Goal: Task Accomplishment & Management: Use online tool/utility

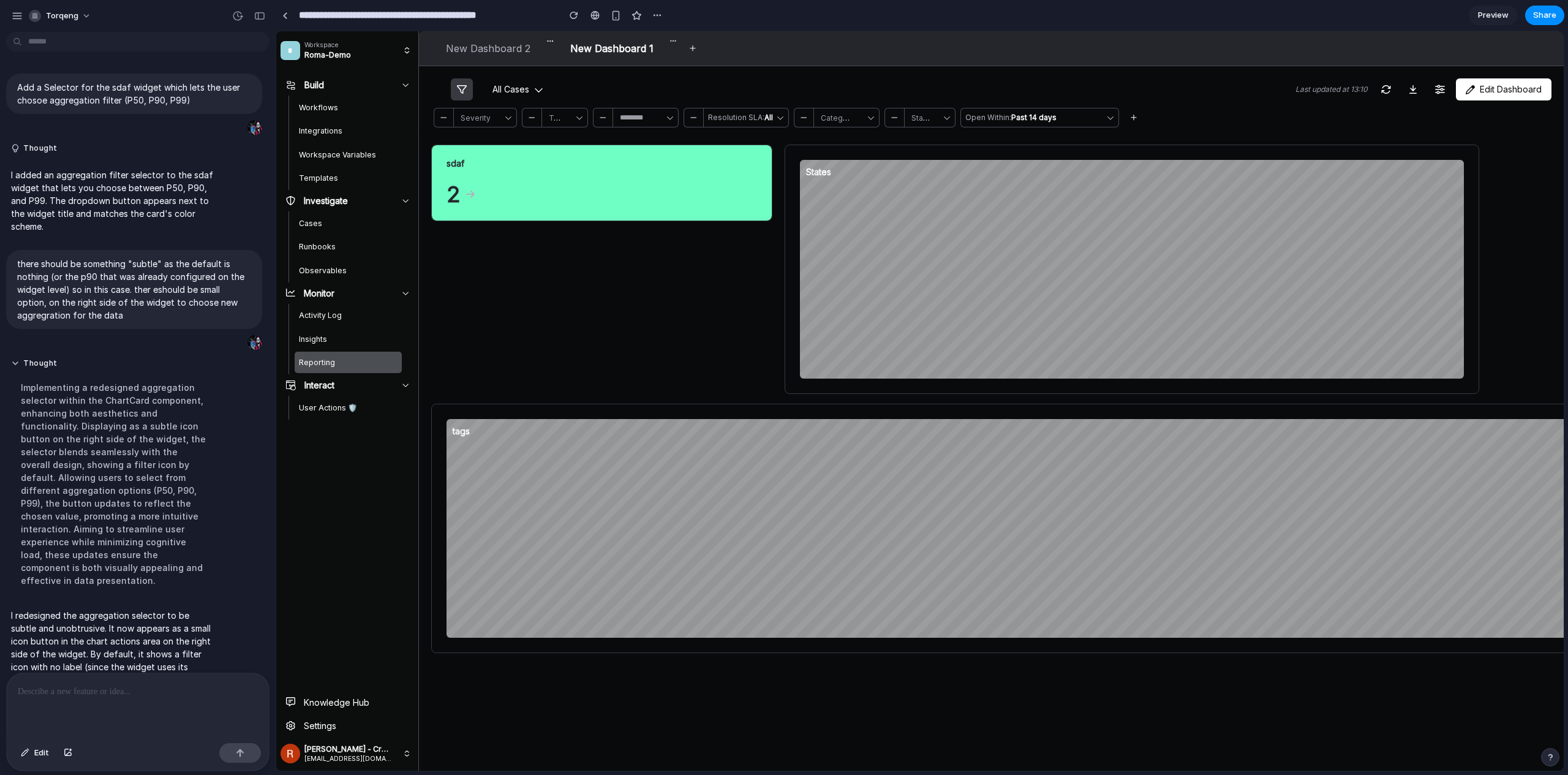
scroll to position [82, 0]
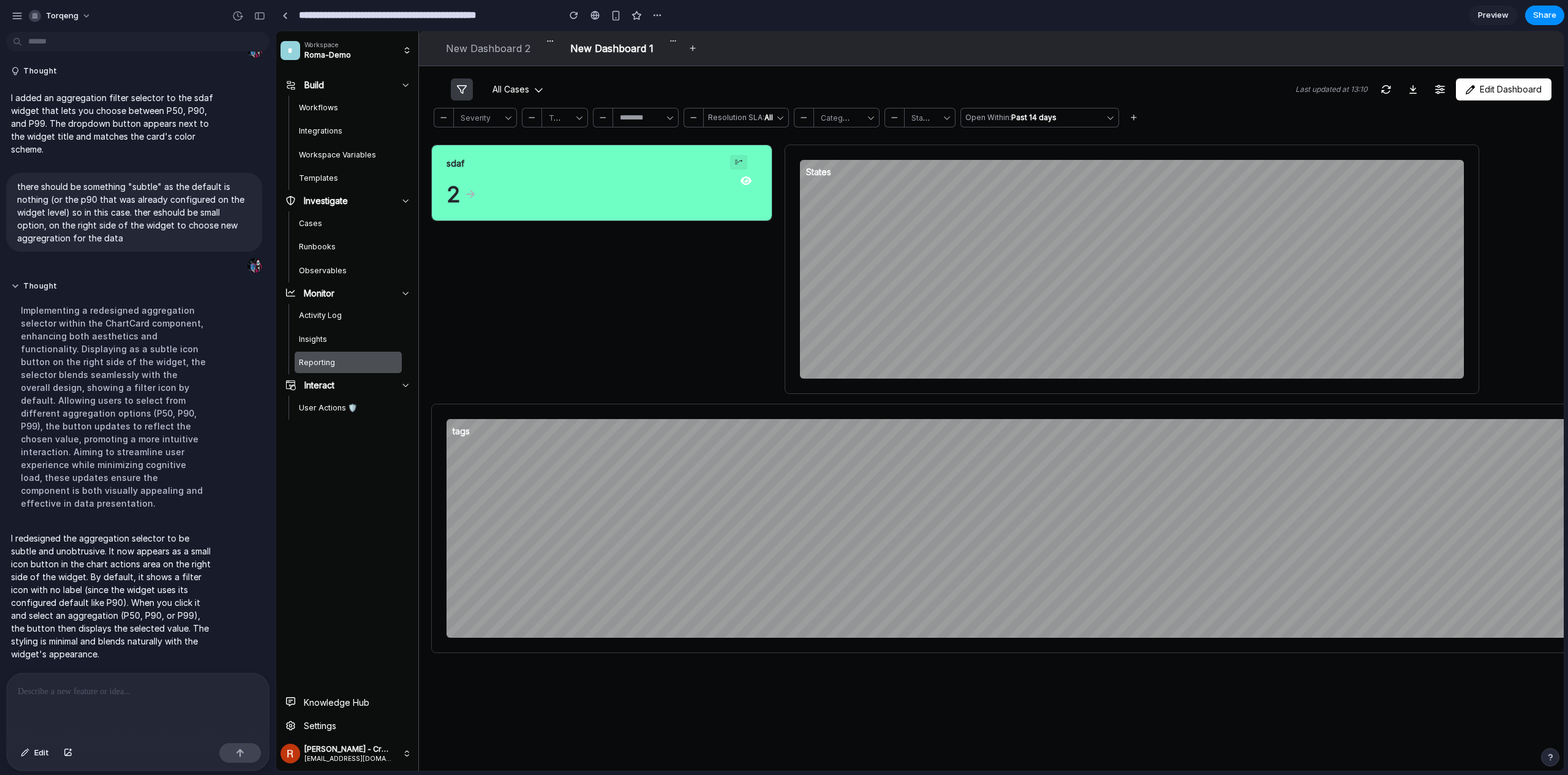
click at [733, 162] on button at bounding box center [739, 162] width 17 height 15
click at [735, 162] on div "P50 P90 P99" at bounding box center [920, 401] width 1288 height 740
click at [735, 160] on icon at bounding box center [739, 162] width 10 height 10
click at [50, 710] on div at bounding box center [137, 706] width 262 height 65
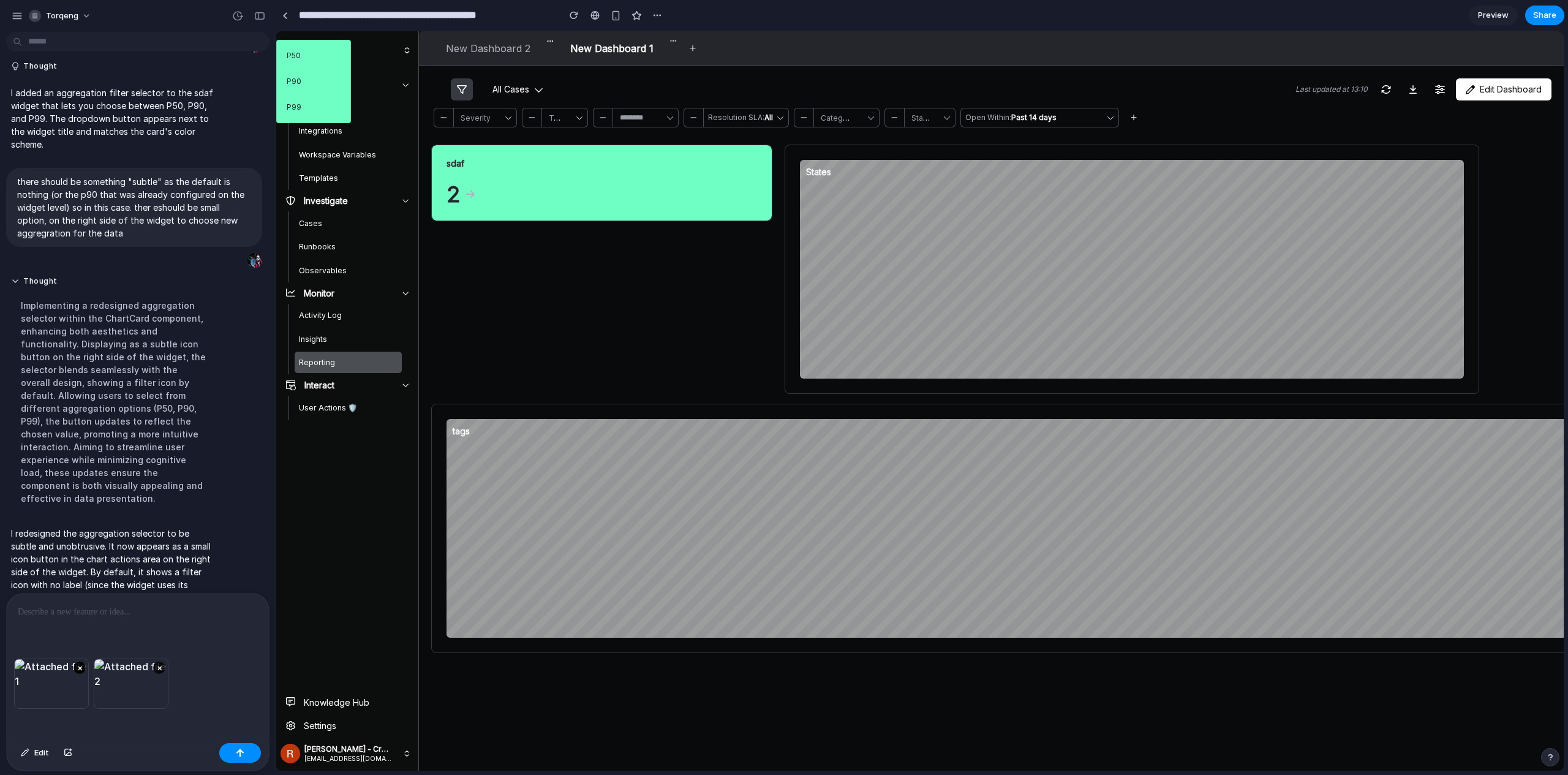
click at [81, 665] on button "×" at bounding box center [79, 668] width 13 height 13
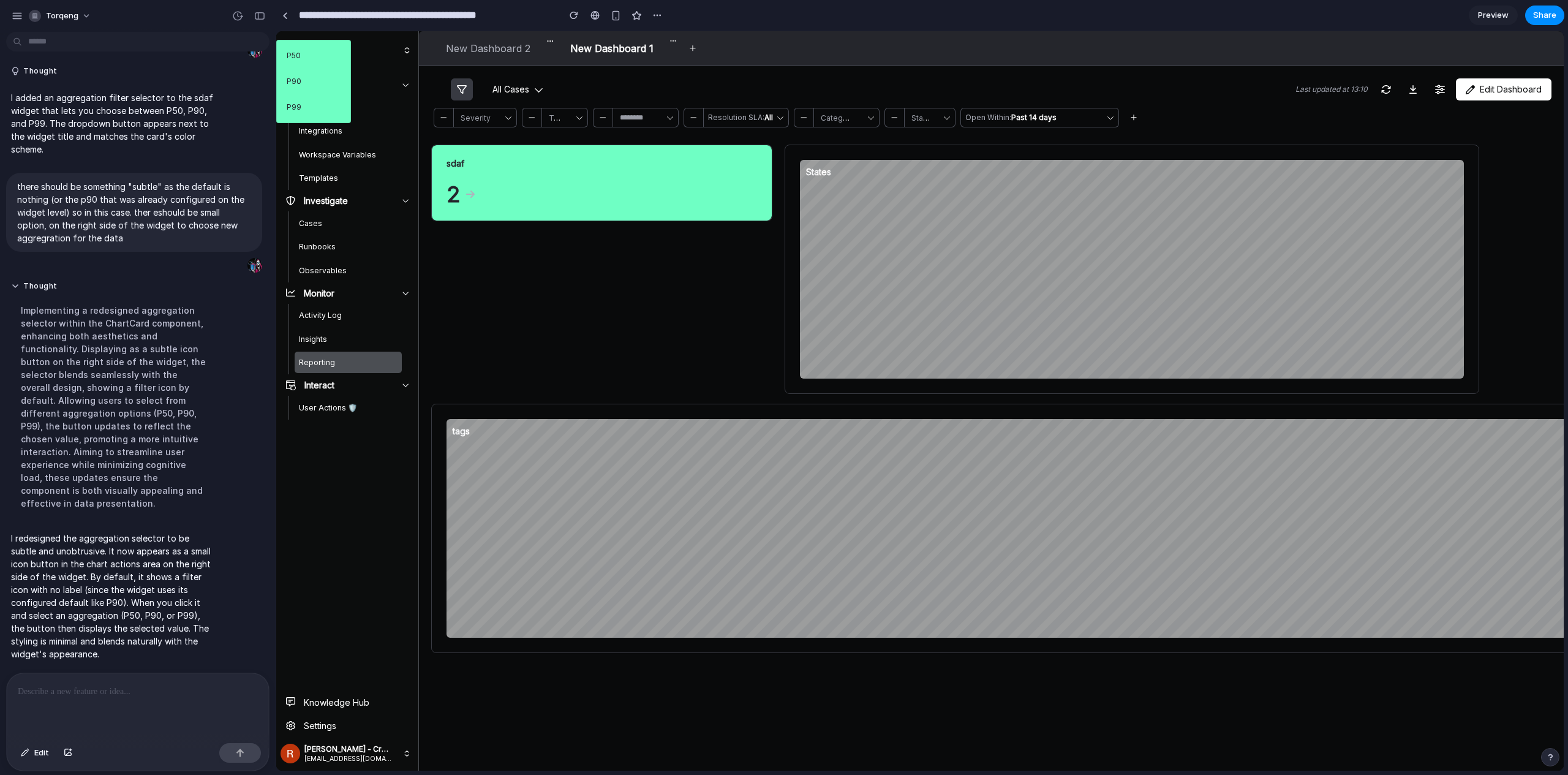
click at [115, 685] on p at bounding box center [135, 692] width 235 height 15
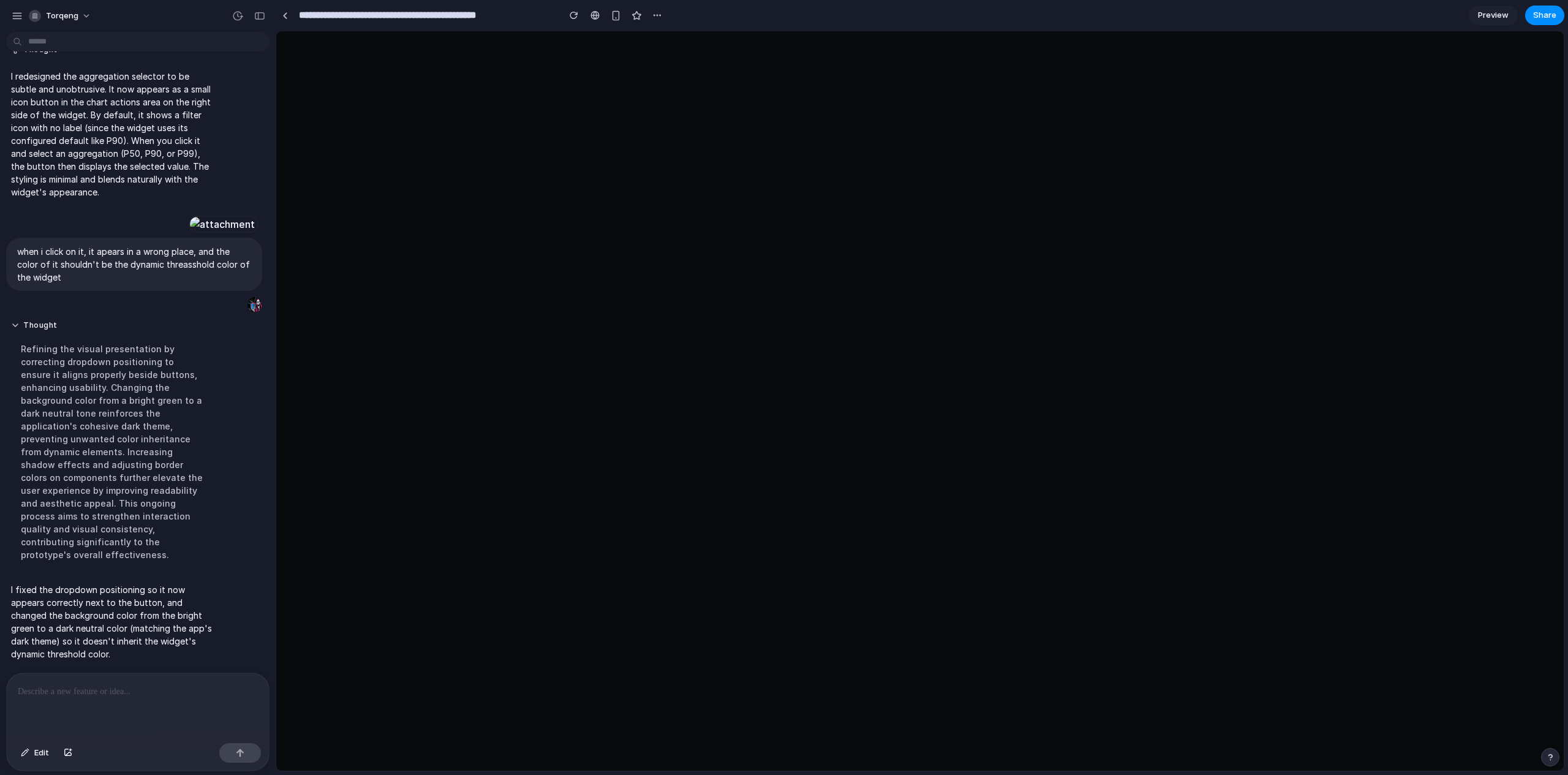
scroll to position [0, 0]
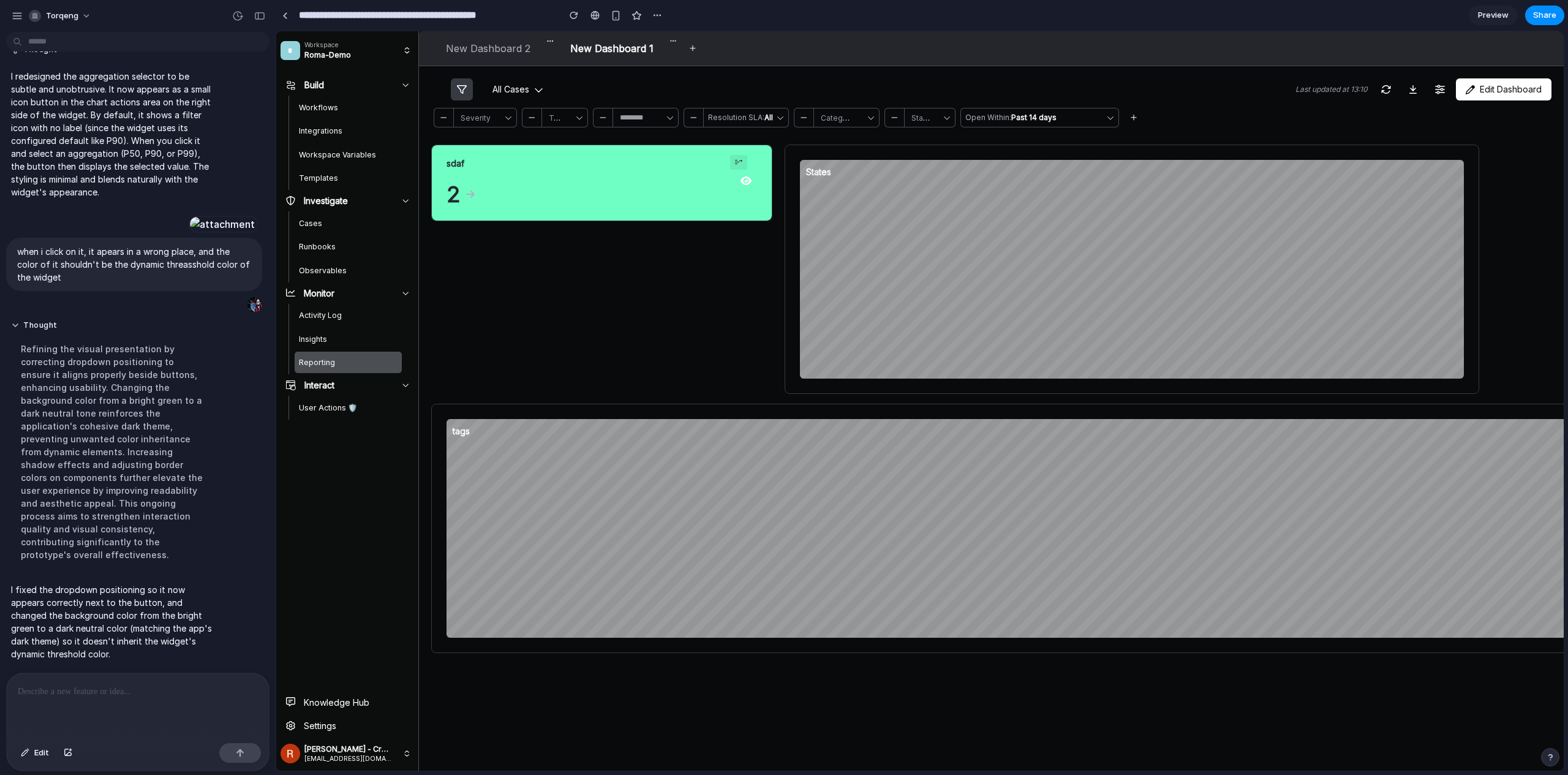
click at [740, 163] on icon at bounding box center [739, 162] width 10 height 10
click at [740, 163] on div "P50 P90 P99" at bounding box center [920, 401] width 1288 height 740
click at [737, 166] on icon at bounding box center [739, 162] width 10 height 10
click at [737, 163] on div "P50 P90 P99" at bounding box center [920, 401] width 1288 height 740
click at [746, 179] on icon "button" at bounding box center [746, 181] width 11 height 8
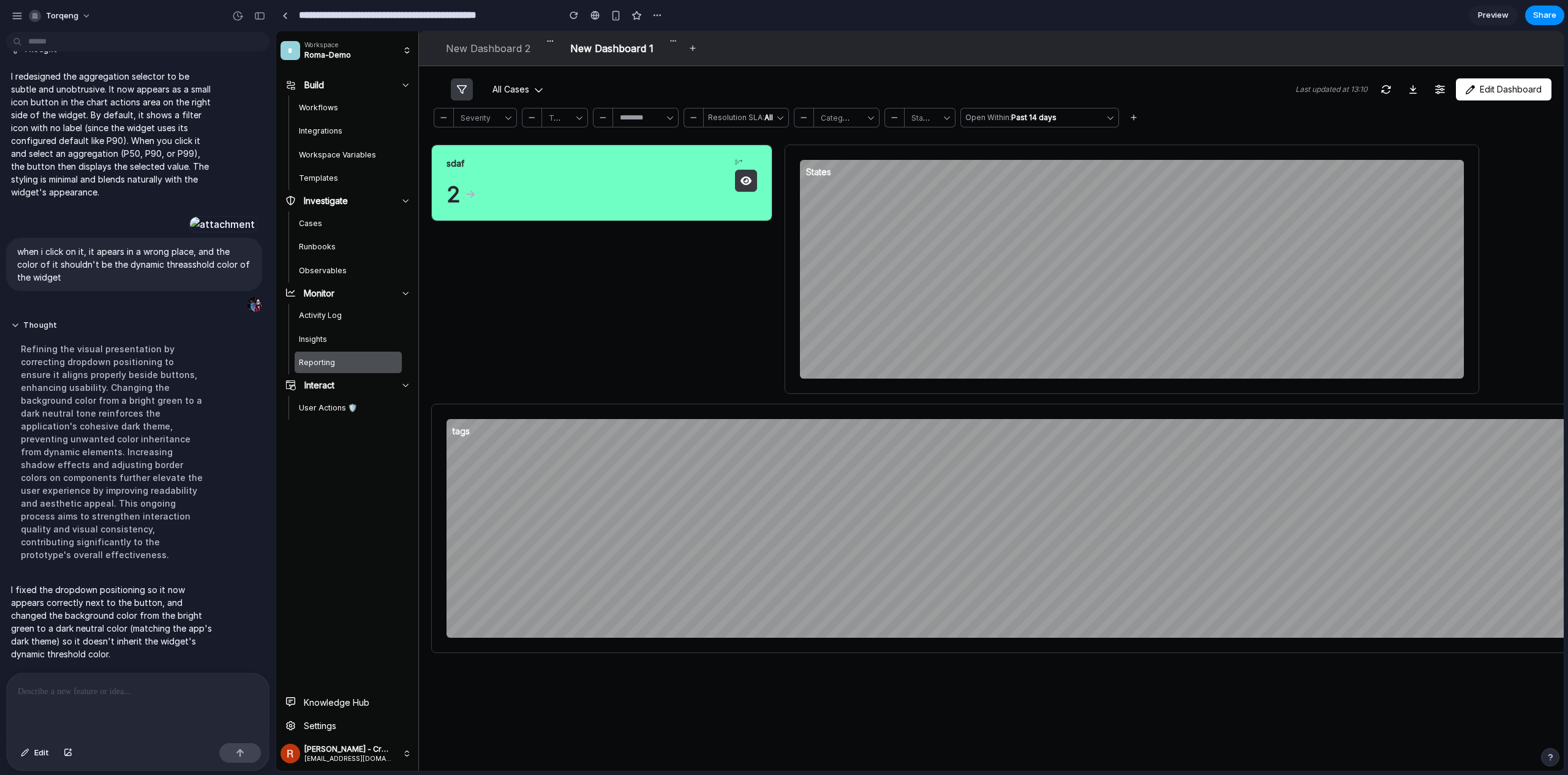
click at [746, 187] on button "button" at bounding box center [746, 181] width 22 height 22
click at [740, 162] on icon at bounding box center [739, 162] width 10 height 10
click at [314, 75] on li "P90" at bounding box center [320, 74] width 64 height 19
click at [739, 159] on span "P90" at bounding box center [739, 162] width 13 height 9
click at [315, 105] on li "P99" at bounding box center [320, 100] width 64 height 19
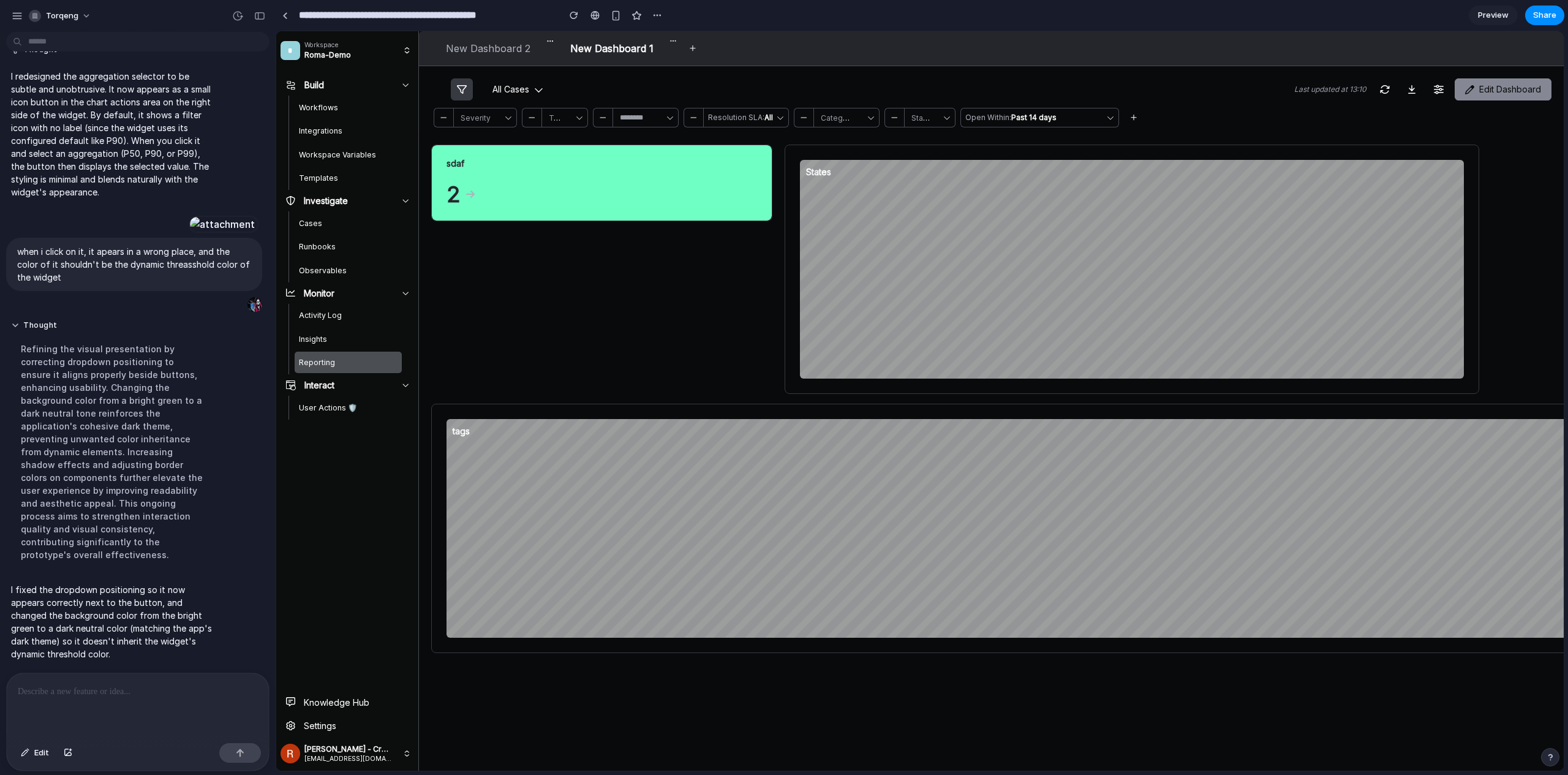
click at [1500, 89] on span "Edit dashboard" at bounding box center [1503, 90] width 76 height 13
click at [141, 710] on div at bounding box center [137, 706] width 262 height 65
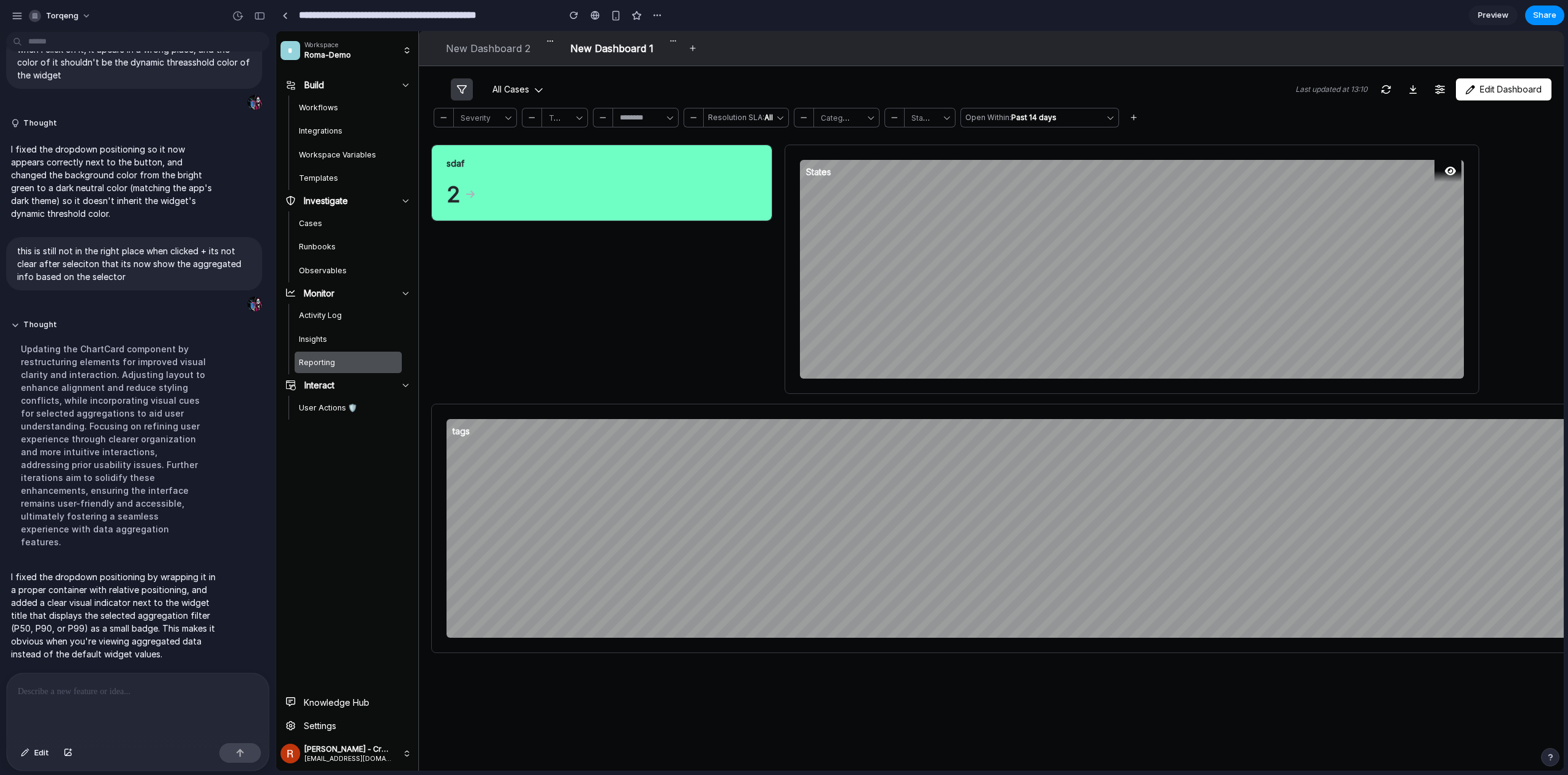
scroll to position [593, 0]
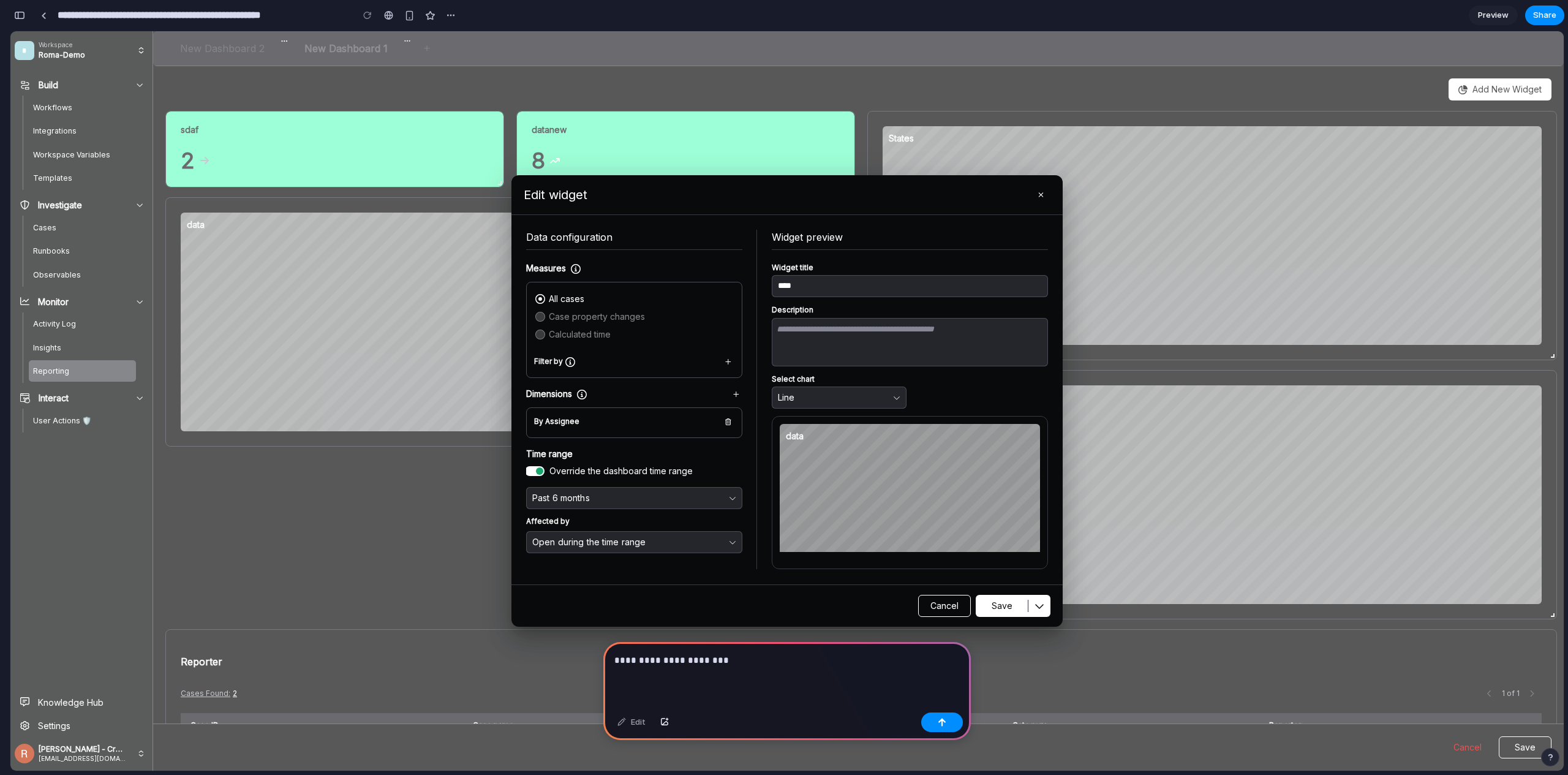
click at [727, 642] on div "**********" at bounding box center [787, 675] width 367 height 65
click at [737, 653] on p "**********" at bounding box center [784, 660] width 341 height 15
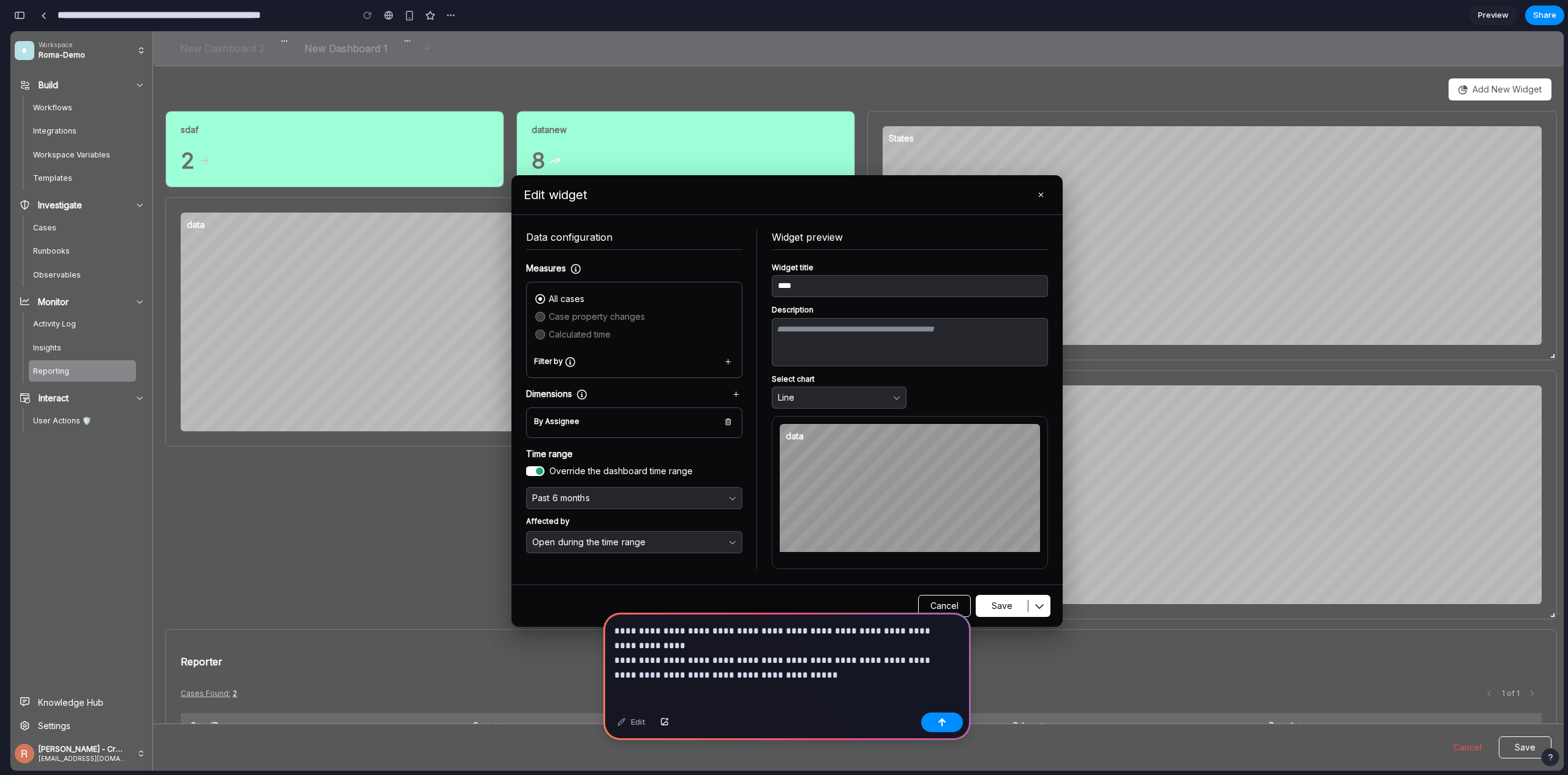
click at [824, 649] on p "**********" at bounding box center [784, 645] width 341 height 44
drag, startPoint x: 828, startPoint y: 653, endPoint x: 754, endPoint y: 659, distance: 74.2
click at [754, 659] on p "**********" at bounding box center [784, 645] width 341 height 44
click at [797, 656] on p "**********" at bounding box center [784, 645] width 341 height 44
drag, startPoint x: 814, startPoint y: 654, endPoint x: 653, endPoint y: 657, distance: 161.0
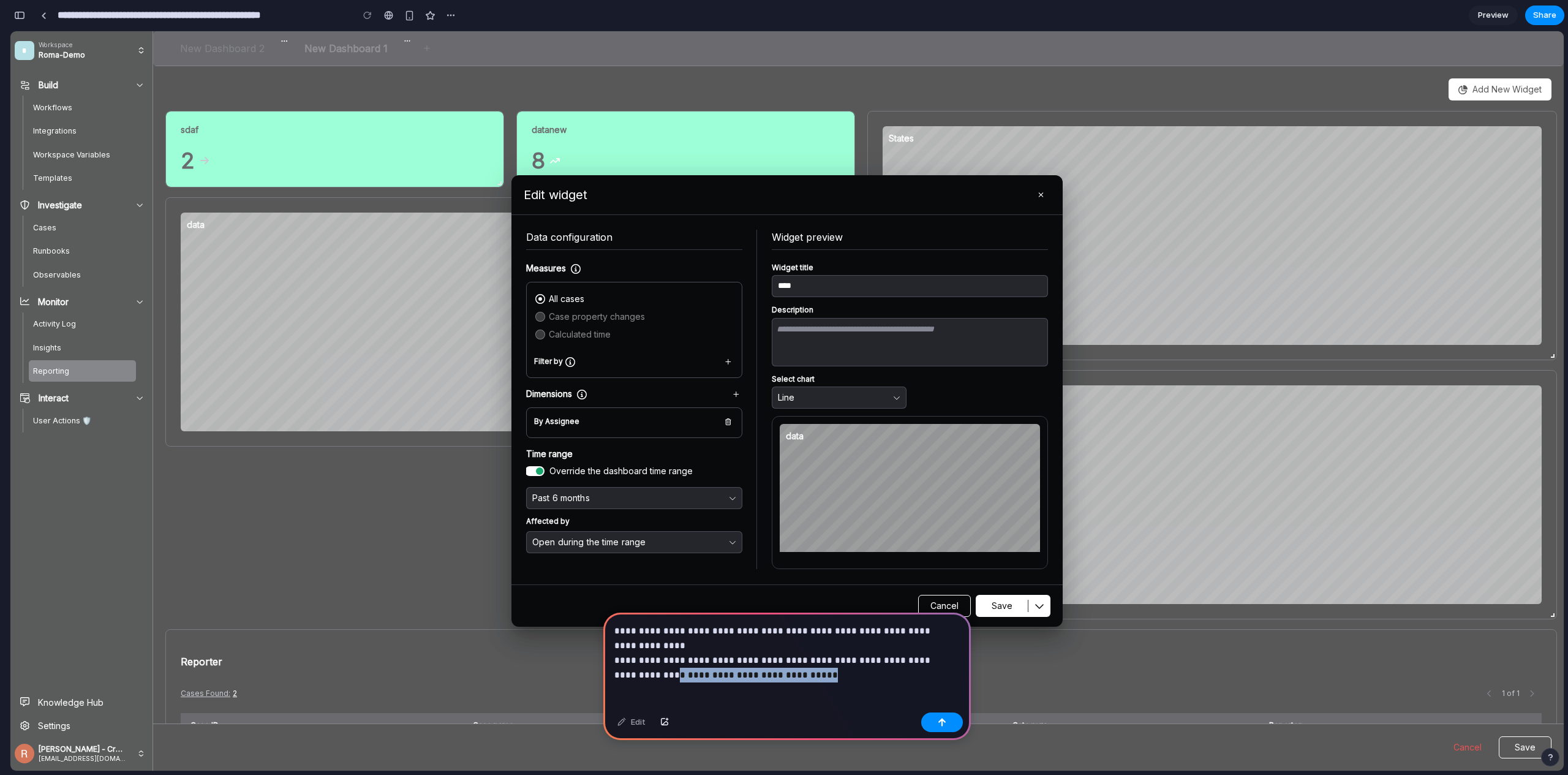
click at [653, 657] on p "**********" at bounding box center [784, 645] width 341 height 44
drag, startPoint x: 648, startPoint y: 657, endPoint x: 839, endPoint y: 660, distance: 191.0
click at [839, 660] on p "**********" at bounding box center [784, 645] width 341 height 44
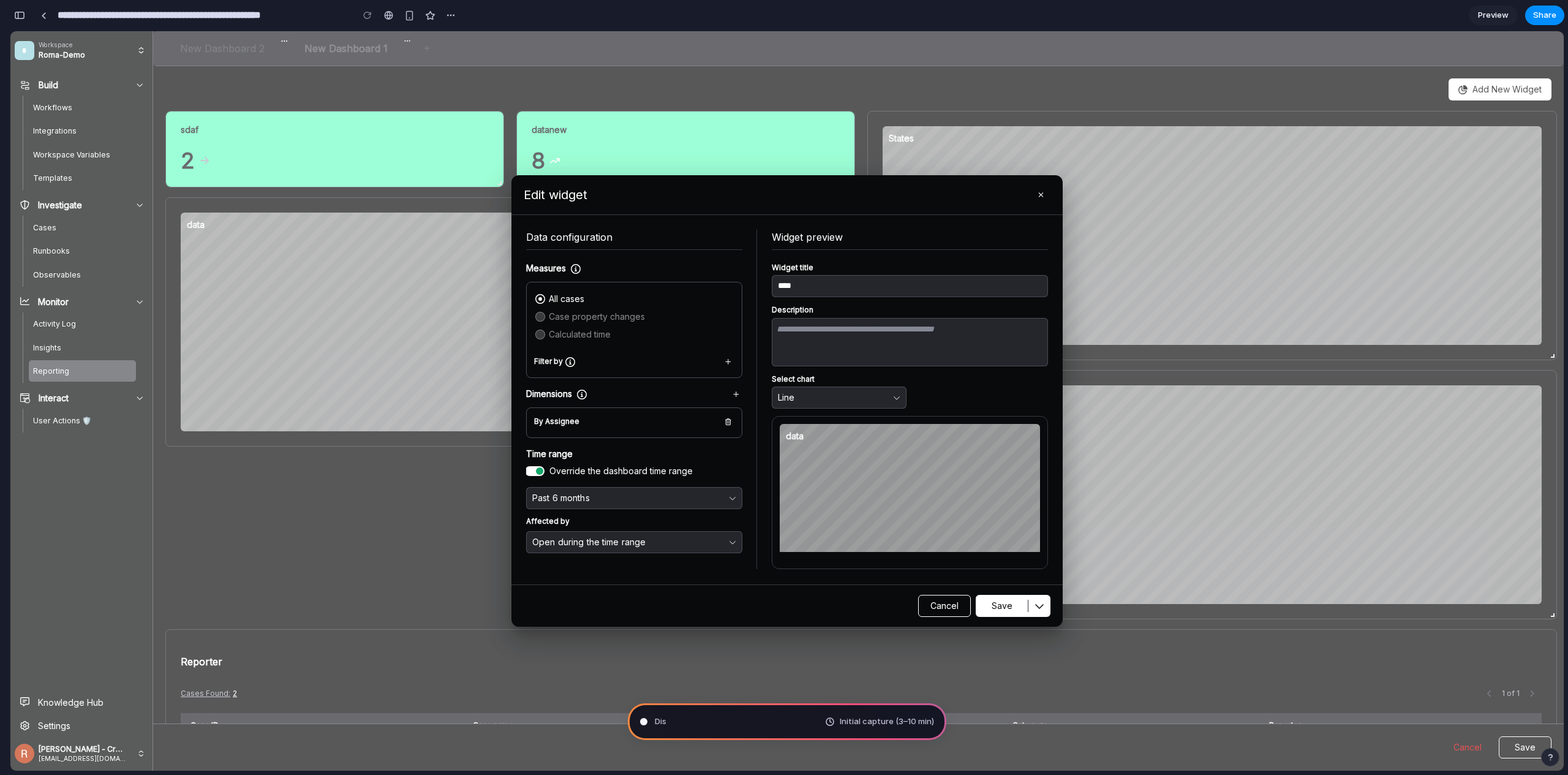
type input "**********"
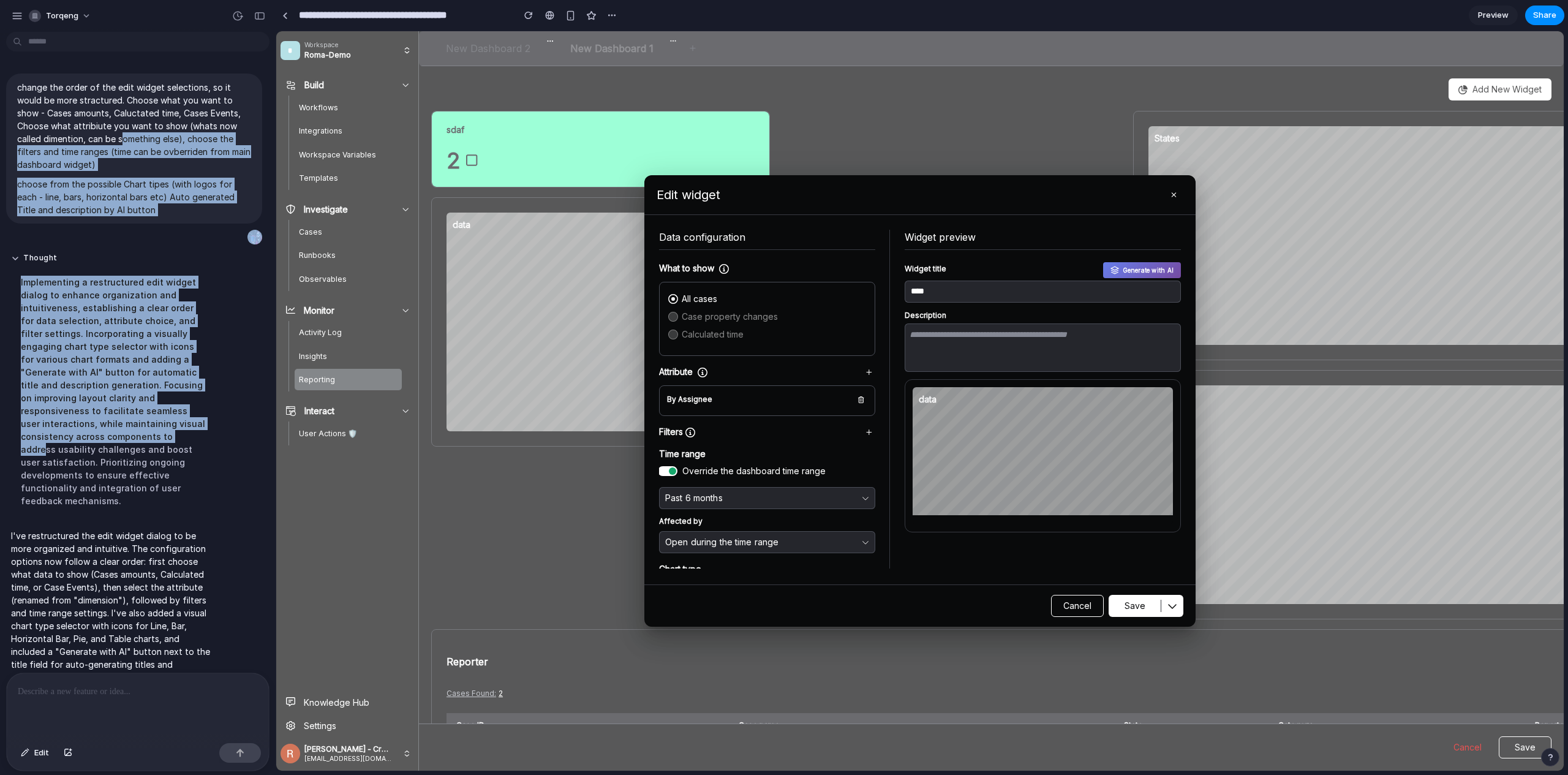
drag, startPoint x: 124, startPoint y: 136, endPoint x: 110, endPoint y: 436, distance: 300.3
click at [110, 436] on div "change the order of the edit widget selections, so it would be more stractured.…" at bounding box center [134, 377] width 269 height 628
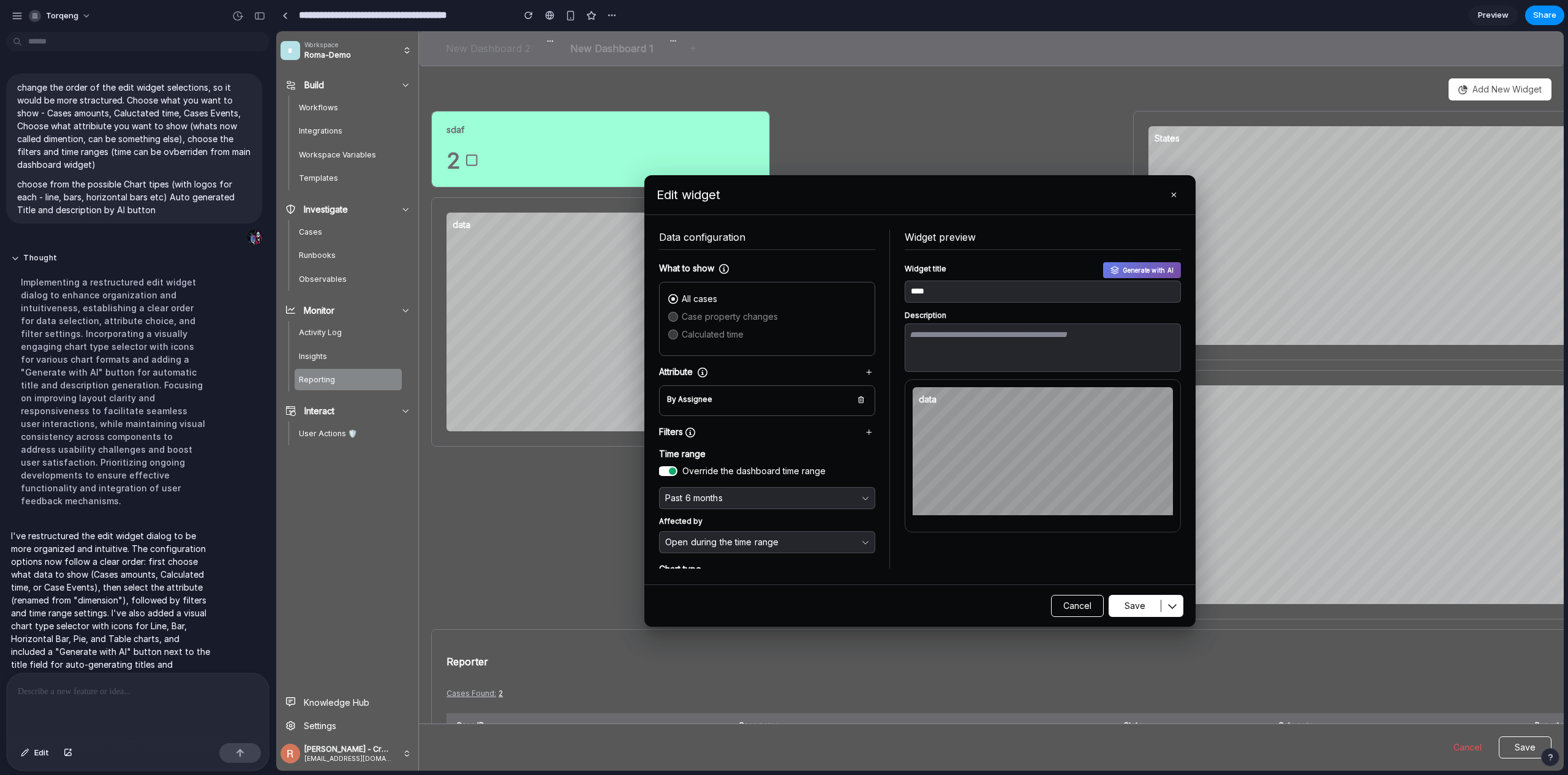
click at [110, 435] on div "Implementing a restructured edit widget dialog to enhance organization and intu…" at bounding box center [113, 392] width 205 height 246
click at [1135, 269] on button "Generate with AI" at bounding box center [1142, 269] width 79 height 16
click at [1068, 291] on input "****" at bounding box center [1043, 291] width 264 height 9
click at [810, 305] on div "All cases Case property changes Calculated time" at bounding box center [766, 319] width 200 height 54
click at [675, 332] on div "All cases Case property changes Calculated time" at bounding box center [766, 319] width 200 height 54
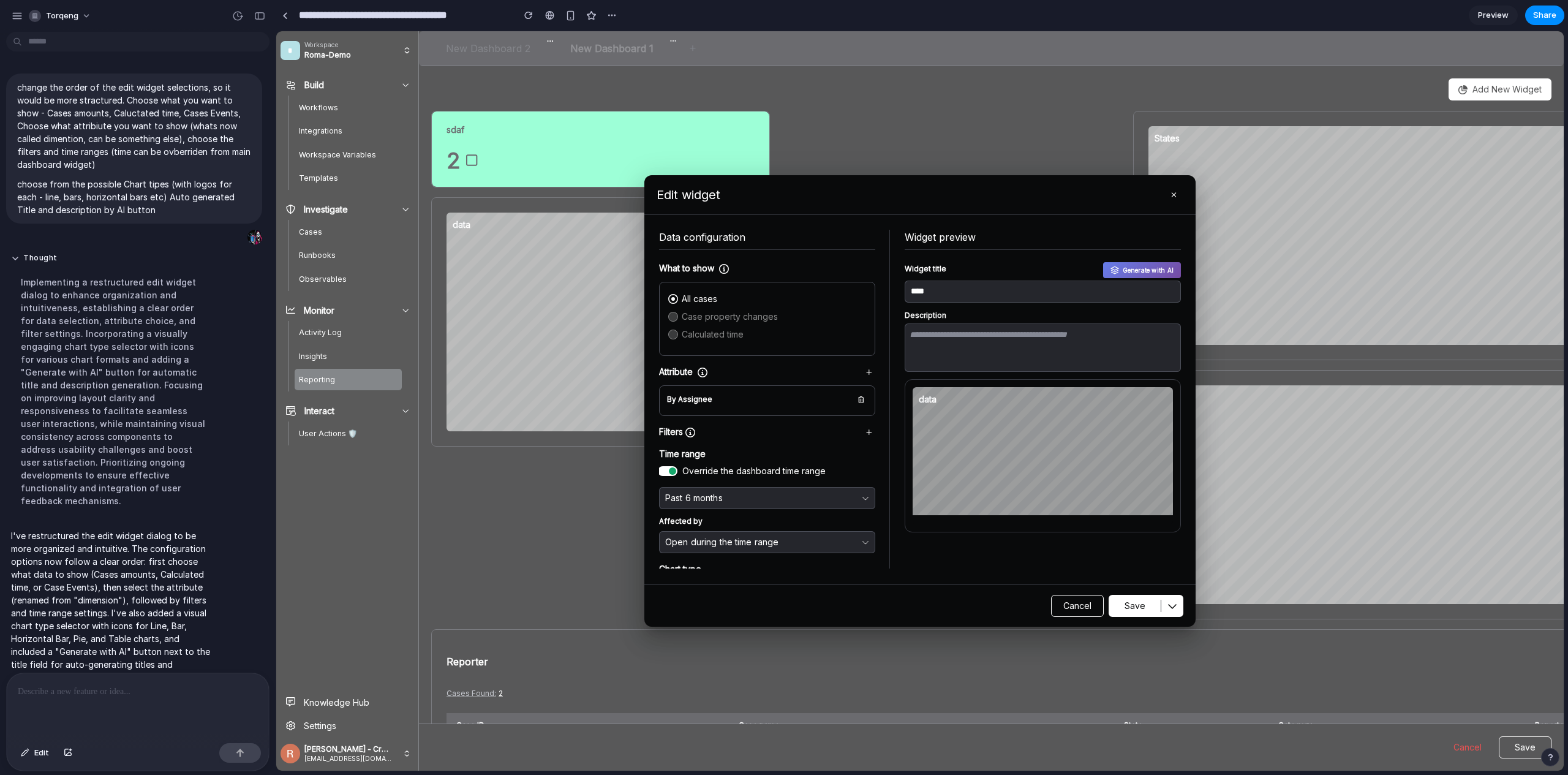
click at [700, 374] on icon at bounding box center [703, 372] width 10 height 10
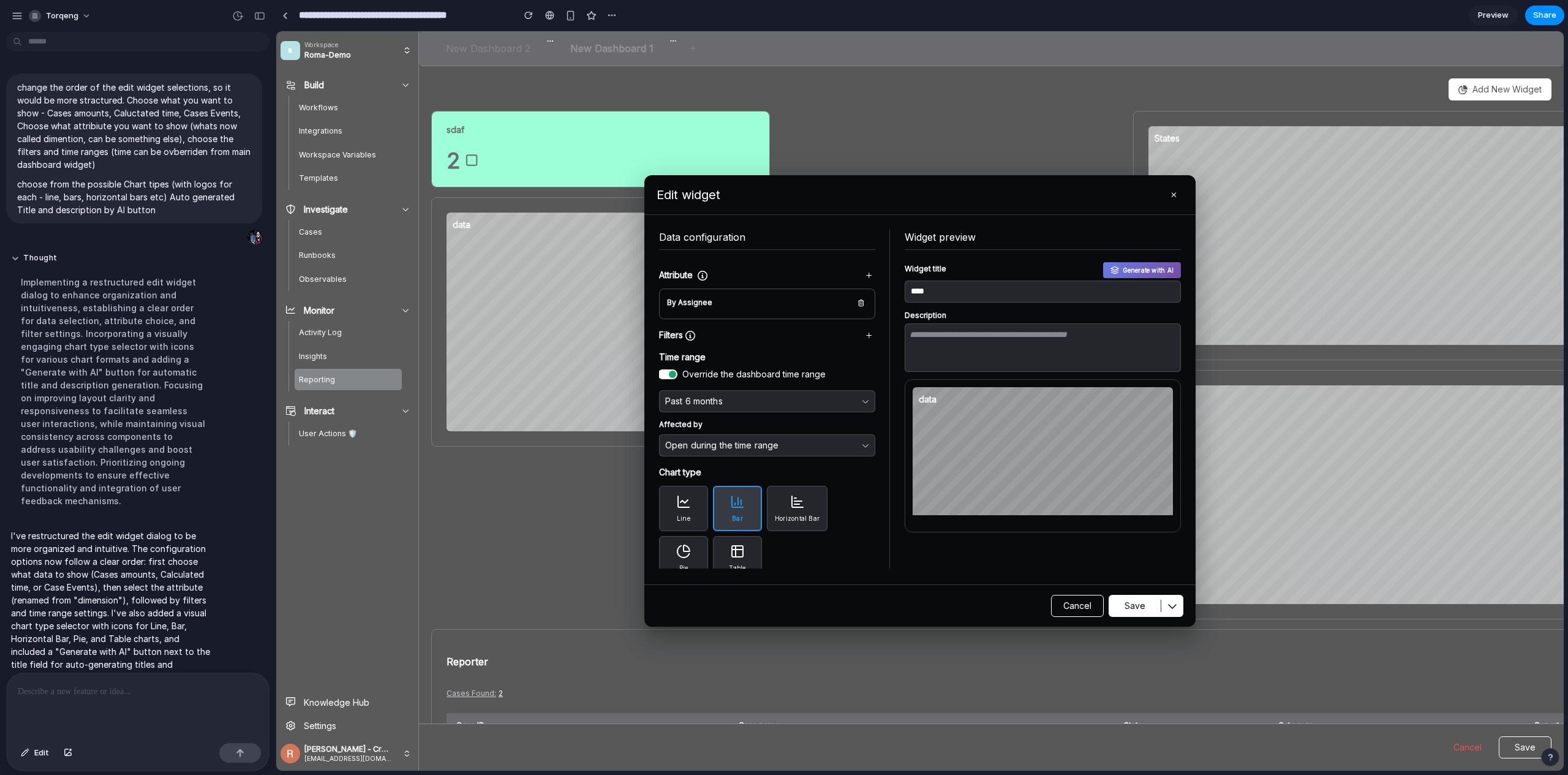
scroll to position [109, 0]
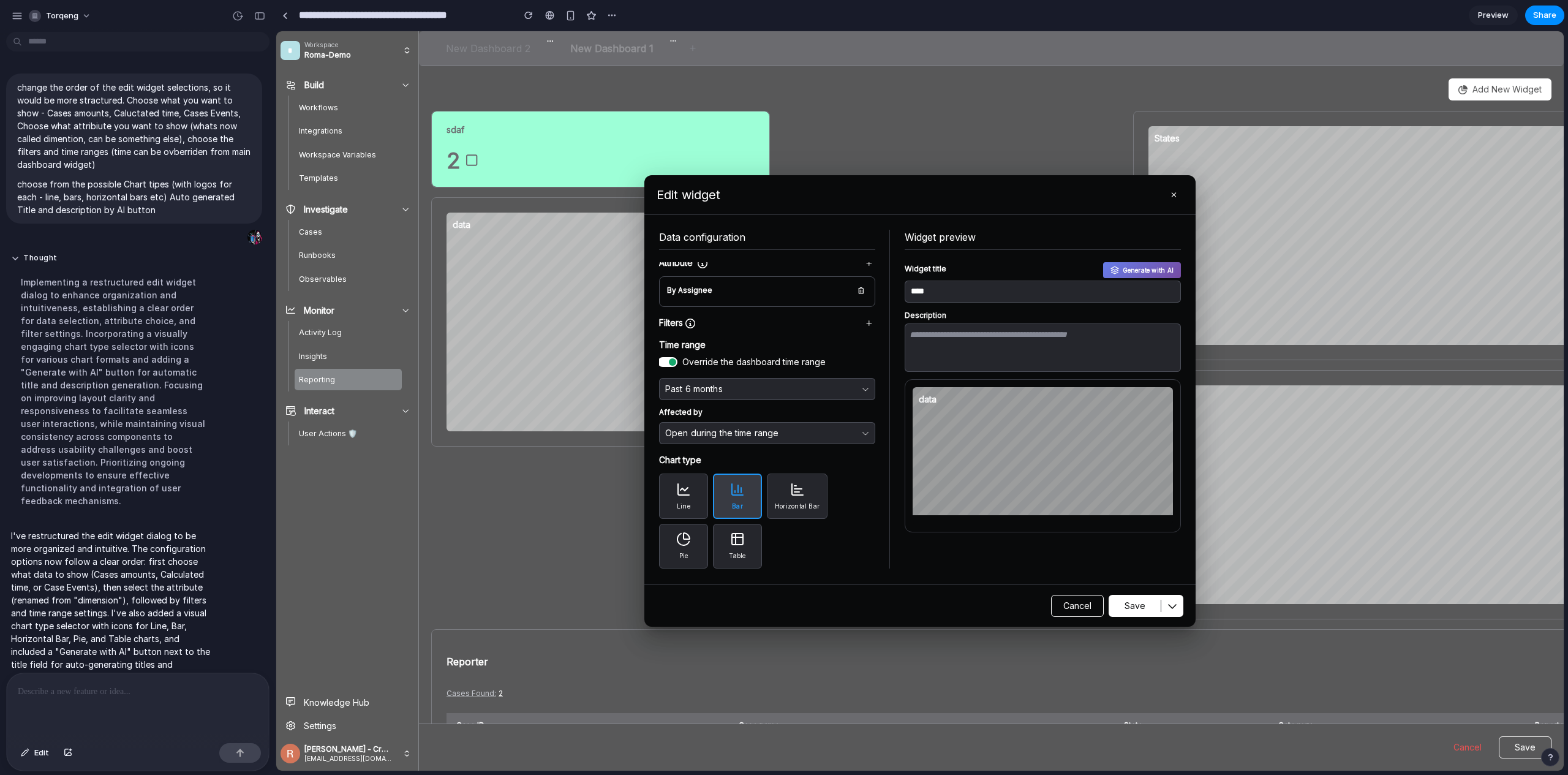
click at [776, 497] on button "Horizontal Bar" at bounding box center [797, 496] width 60 height 45
click at [664, 493] on button "Line" at bounding box center [684, 496] width 49 height 45
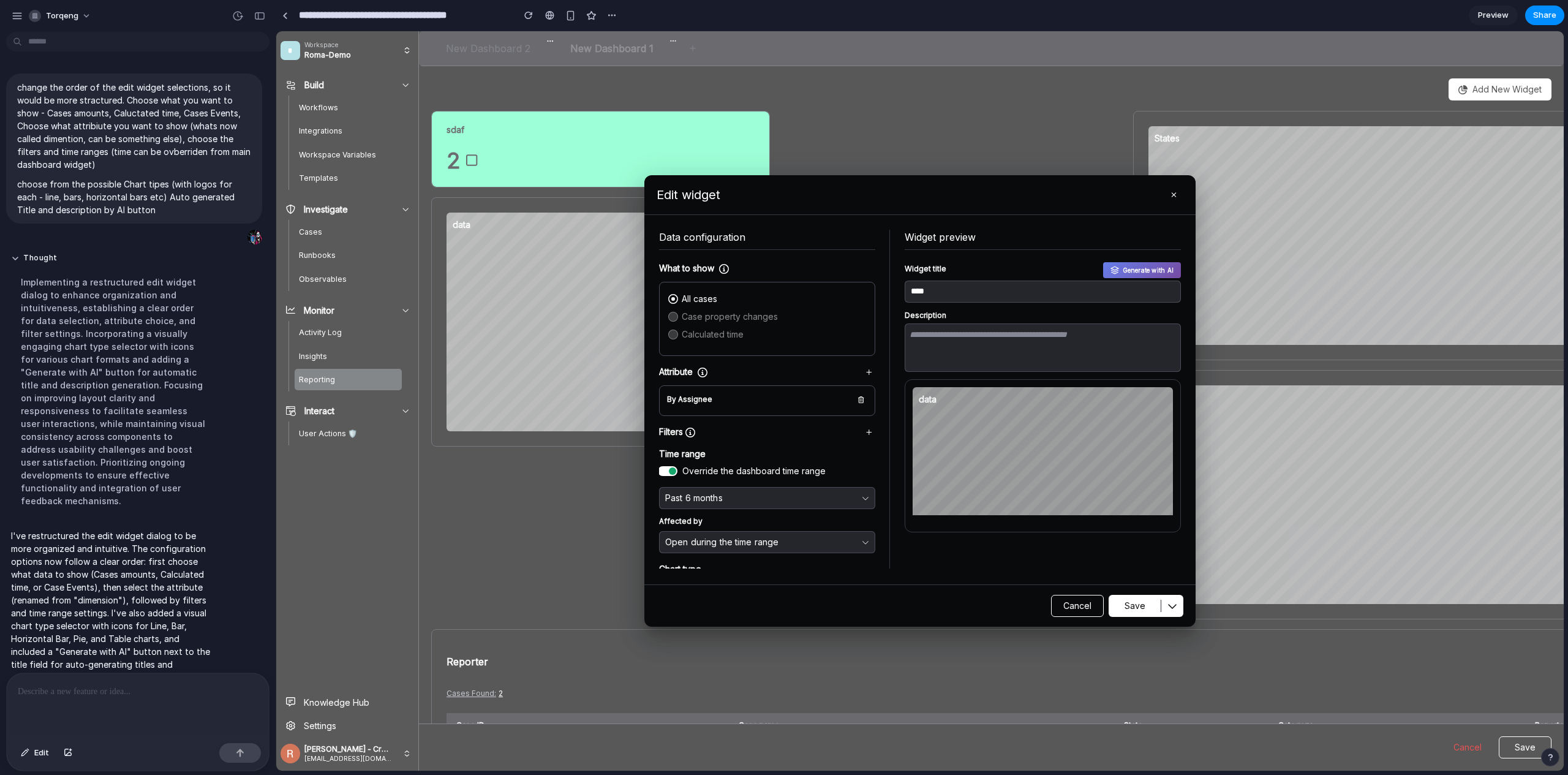
scroll to position [0, 0]
drag, startPoint x: 680, startPoint y: 548, endPoint x: 711, endPoint y: 559, distance: 32.9
click at [689, 566] on div "Chart type Line Bar Horizontal Bar Pie Table" at bounding box center [767, 620] width 216 height 115
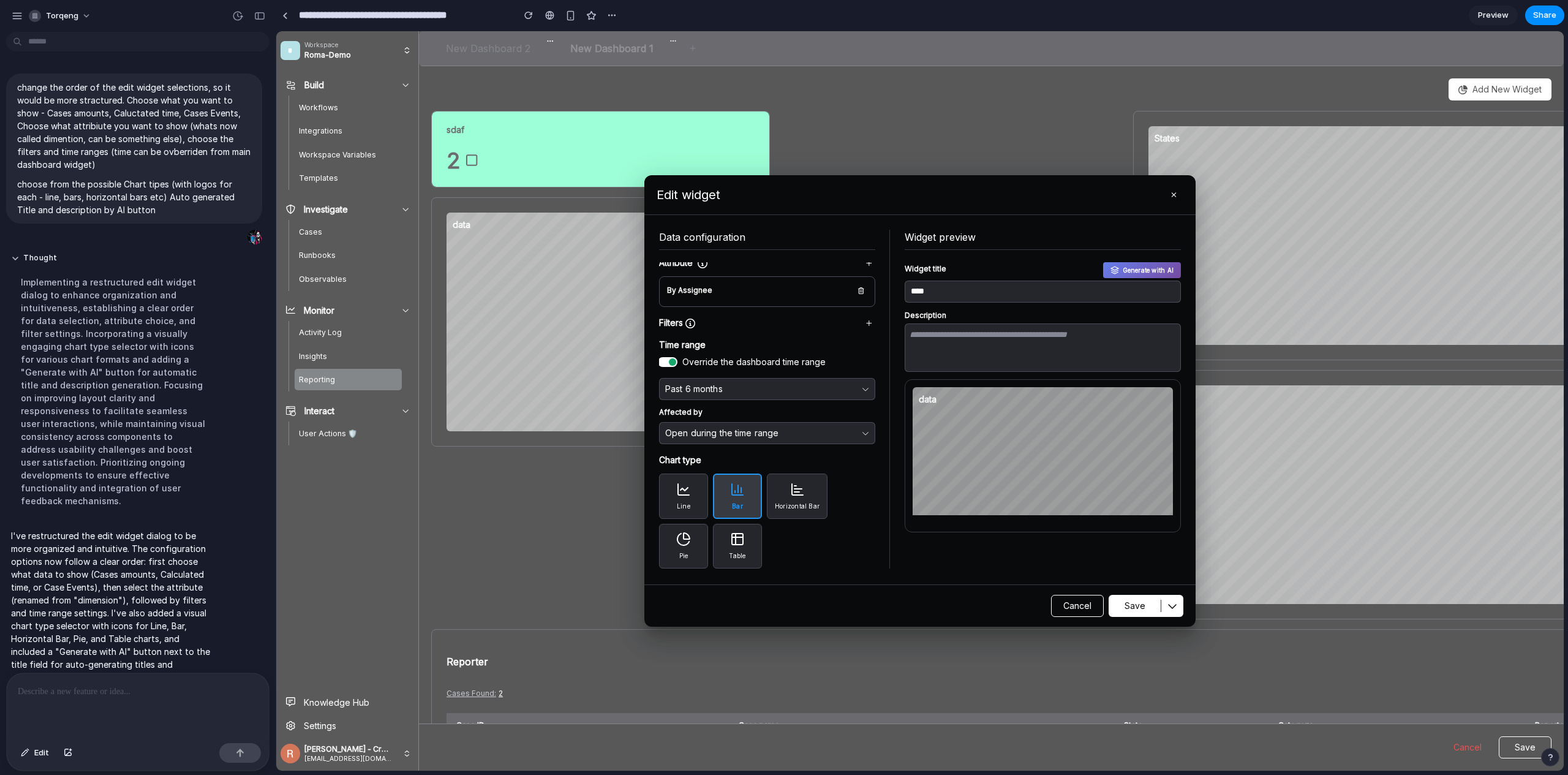
click at [733, 545] on icon at bounding box center [737, 539] width 11 height 11
drag, startPoint x: 680, startPoint y: 540, endPoint x: 680, endPoint y: 485, distance: 55.0
click at [680, 539] on icon at bounding box center [684, 539] width 15 height 15
click at [677, 465] on h2 "Chart type" at bounding box center [767, 461] width 216 height 13
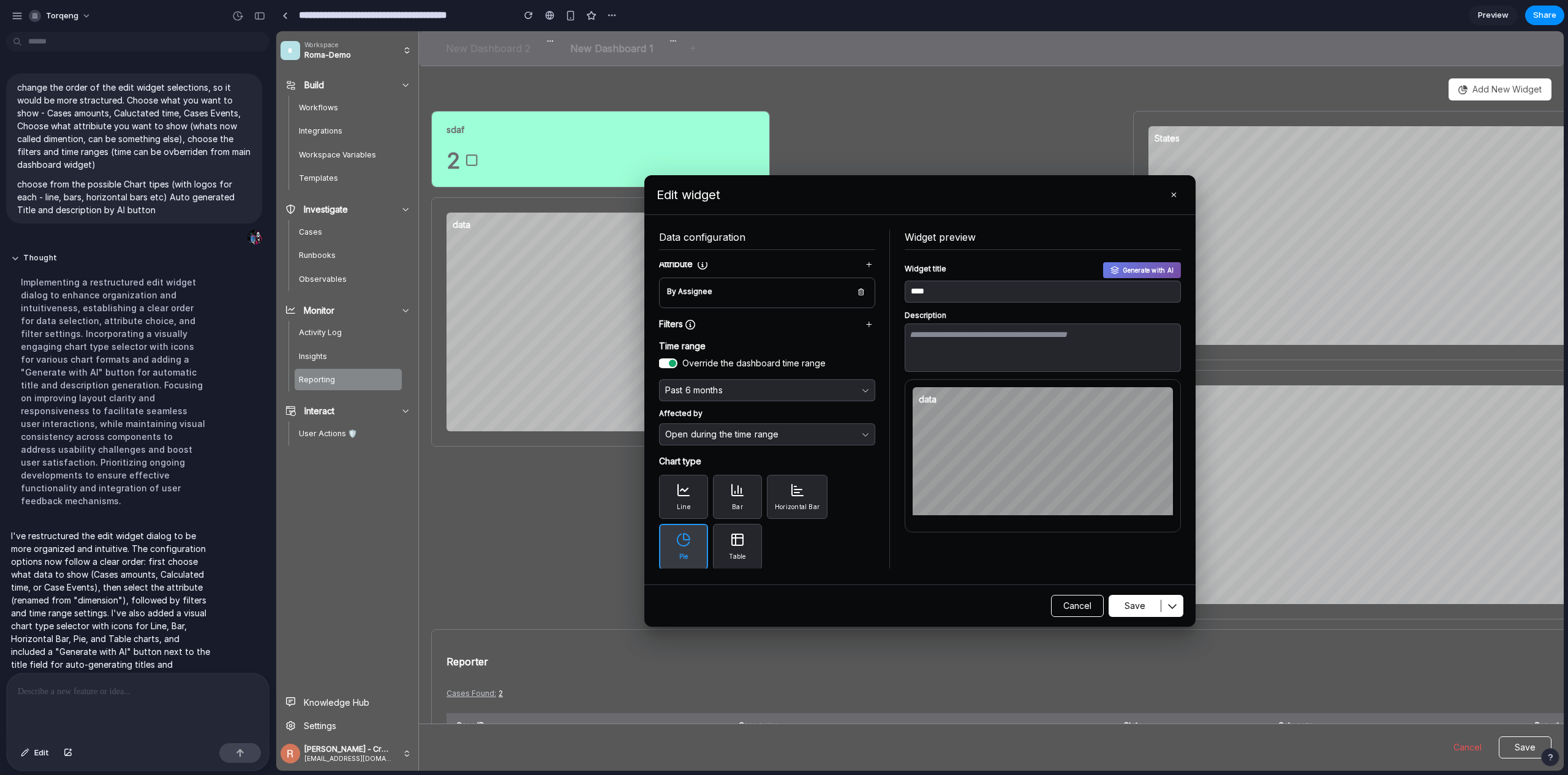
click at [670, 518] on div "Line Bar Horizontal Bar Pie Table" at bounding box center [767, 521] width 216 height 95
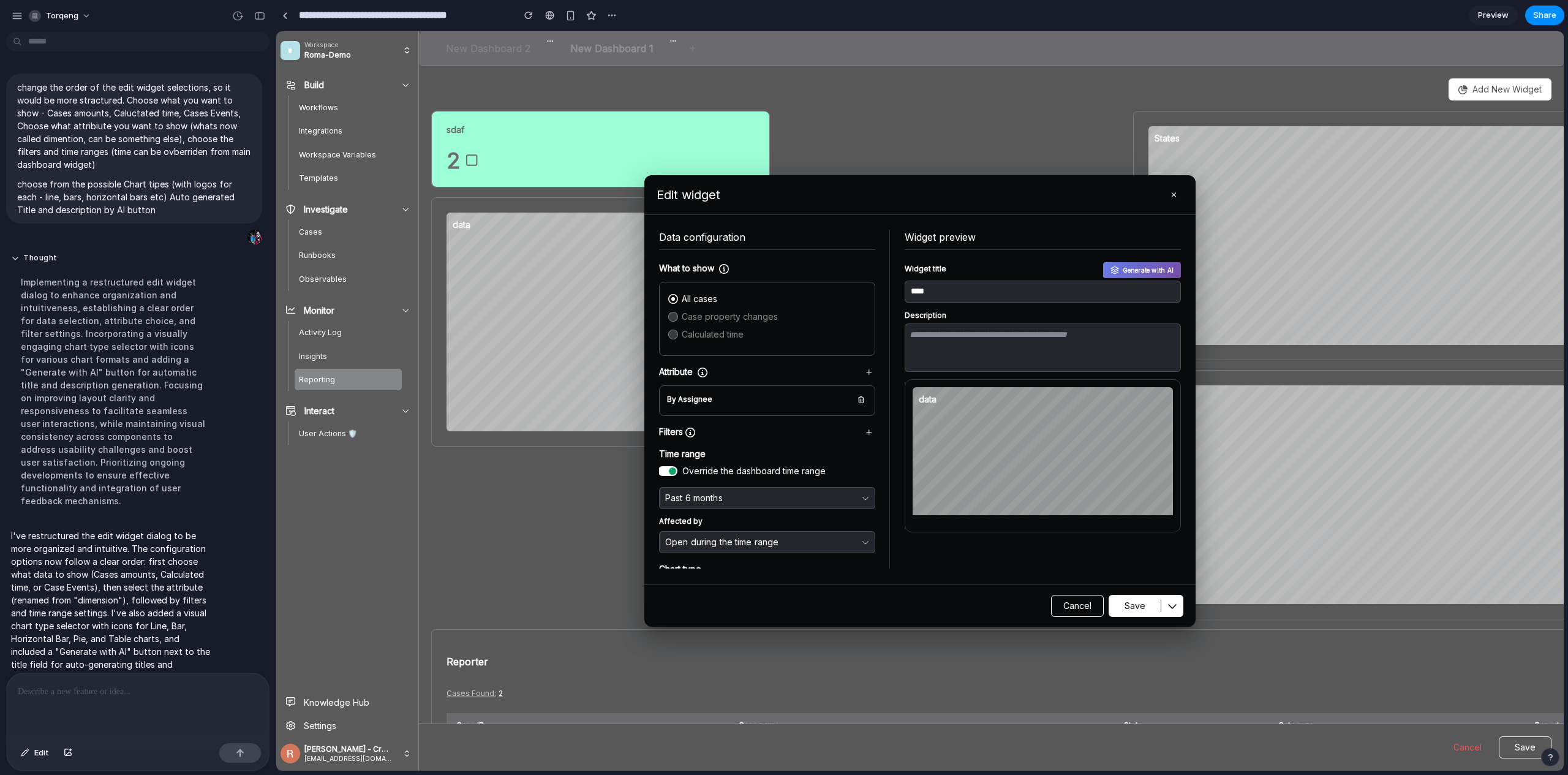
scroll to position [0, 0]
